Goal: Task Accomplishment & Management: Complete application form

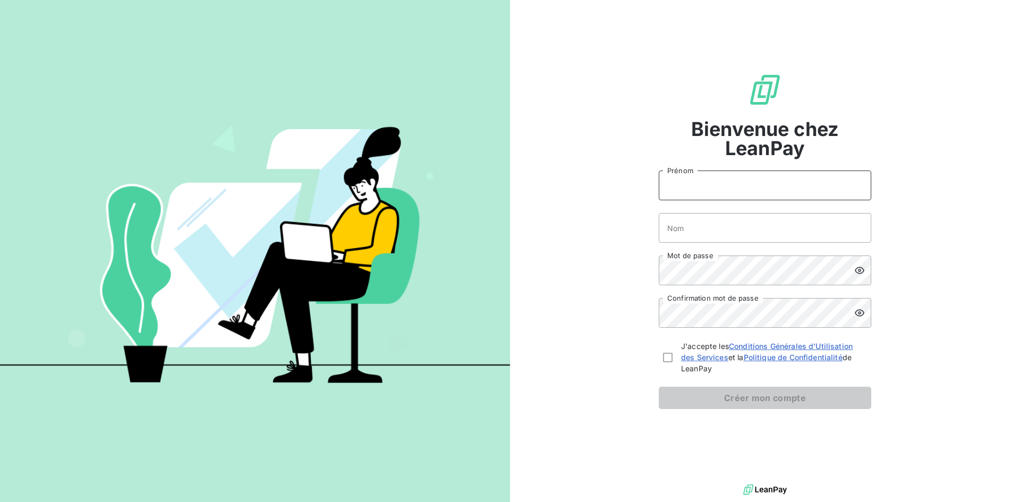
click at [805, 179] on input "Prénom" at bounding box center [765, 186] width 212 height 30
type input "l"
type input "[PERSON_NAME]"
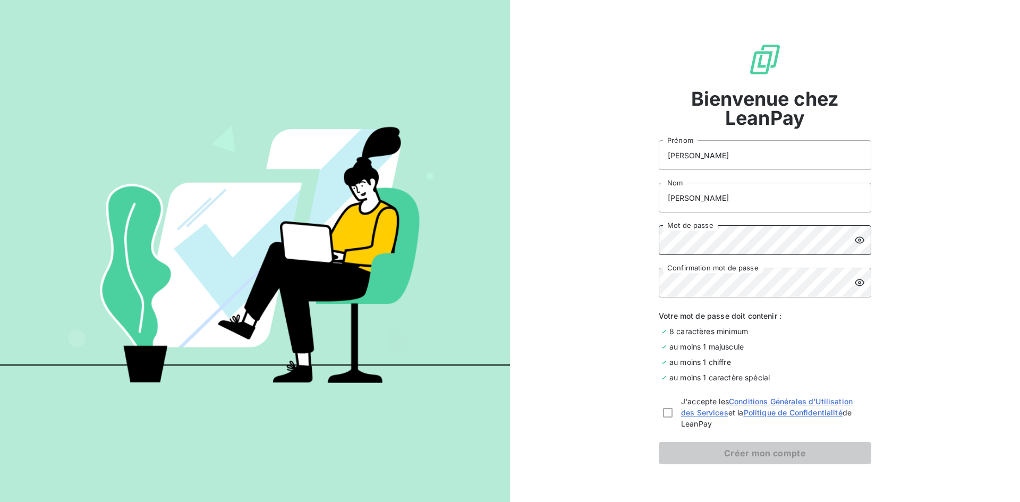
click at [852, 242] on div "Mot de passe" at bounding box center [765, 240] width 212 height 30
click at [854, 235] on icon at bounding box center [859, 240] width 11 height 11
click at [859, 278] on icon at bounding box center [859, 282] width 11 height 11
click at [865, 240] on div at bounding box center [862, 240] width 17 height 30
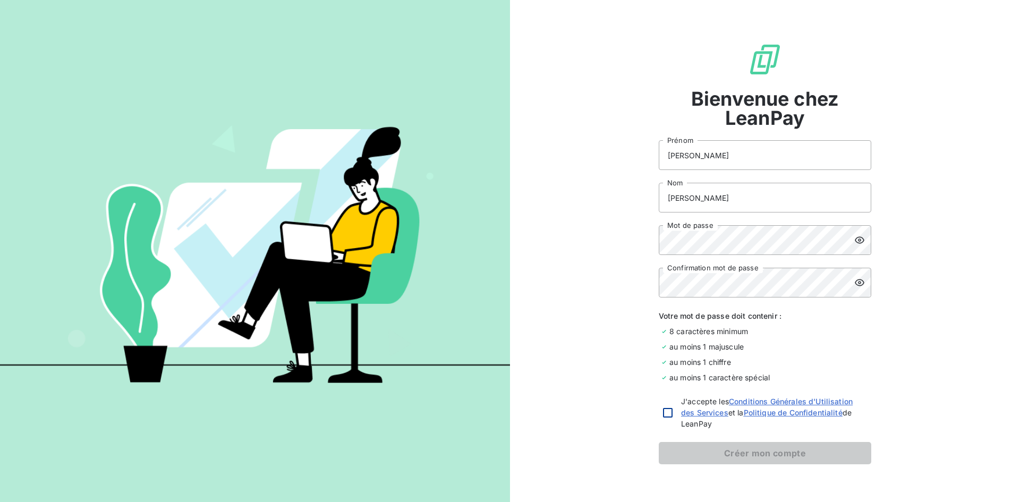
click at [663, 412] on div at bounding box center [668, 413] width 10 height 10
checkbox input "true"
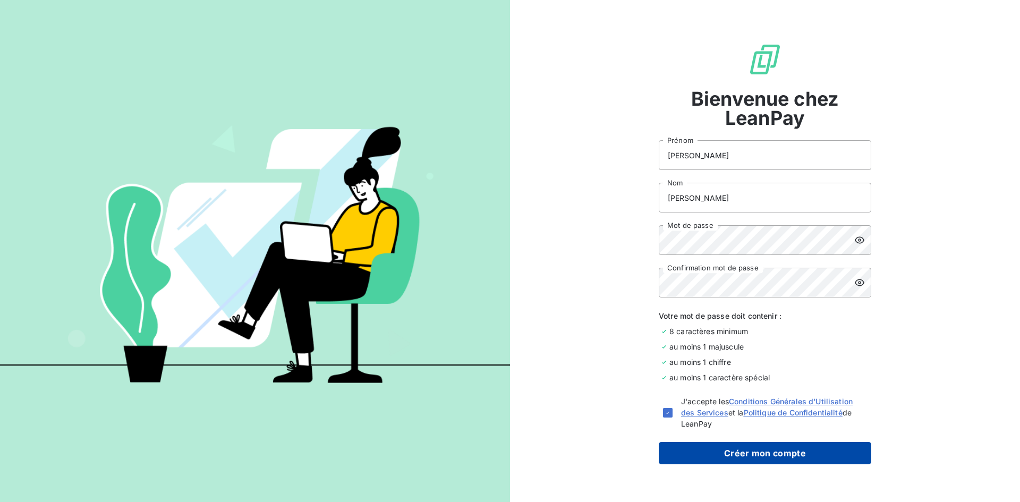
click at [686, 449] on button "Créer mon compte" at bounding box center [765, 453] width 212 height 22
